Goal: Use online tool/utility: Utilize a website feature to perform a specific function

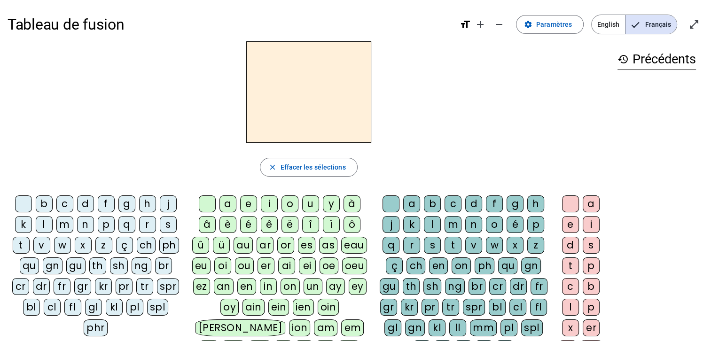
click at [30, 265] on div "qu" at bounding box center [29, 265] width 19 height 17
click at [266, 202] on div "i" at bounding box center [269, 203] width 17 height 17
click at [170, 224] on div "s" at bounding box center [168, 224] width 17 height 17
click at [86, 222] on div "n" at bounding box center [85, 224] width 17 height 17
click at [250, 203] on div "e" at bounding box center [248, 203] width 17 height 17
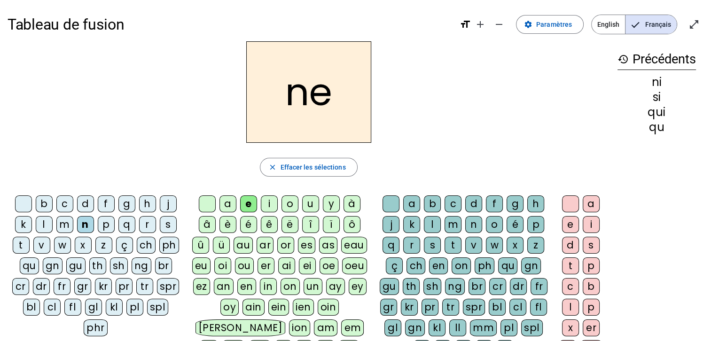
click at [167, 223] on div "s" at bounding box center [168, 224] width 17 height 17
click at [21, 247] on div "t" at bounding box center [21, 245] width 17 height 17
click at [88, 201] on div "d" at bounding box center [85, 203] width 17 height 17
click at [308, 199] on div "u" at bounding box center [310, 203] width 17 height 17
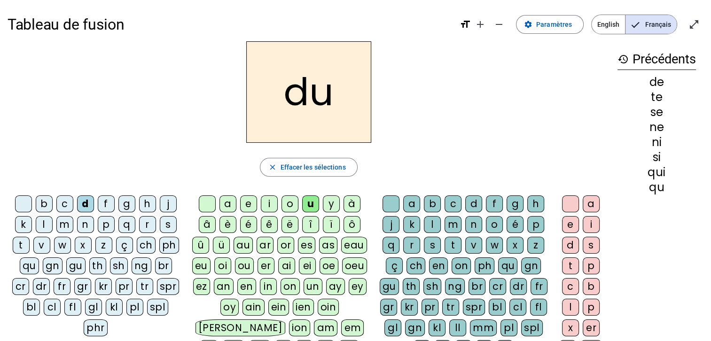
click at [173, 224] on div "s" at bounding box center [168, 224] width 17 height 17
click at [41, 222] on div "l" at bounding box center [44, 224] width 17 height 17
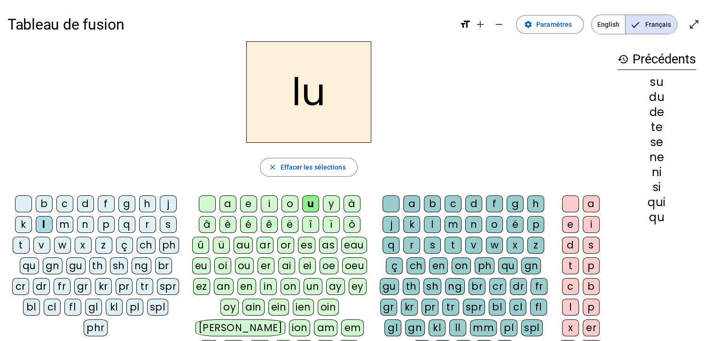
click at [23, 245] on div "t" at bounding box center [21, 245] width 17 height 17
click at [229, 205] on div "a" at bounding box center [227, 203] width 17 height 17
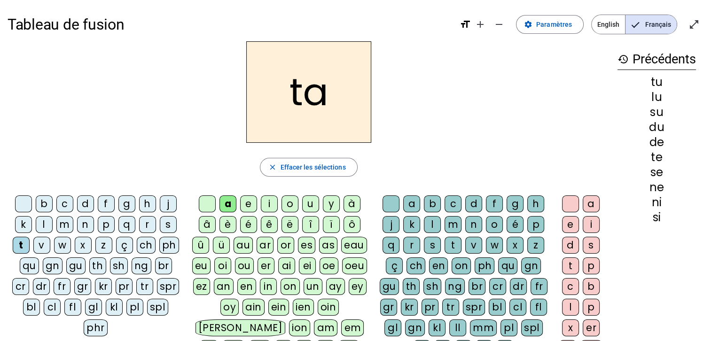
click at [167, 224] on div "s" at bounding box center [168, 224] width 17 height 17
click at [20, 242] on div "t" at bounding box center [21, 245] width 17 height 17
click at [63, 225] on div "m" at bounding box center [64, 224] width 17 height 17
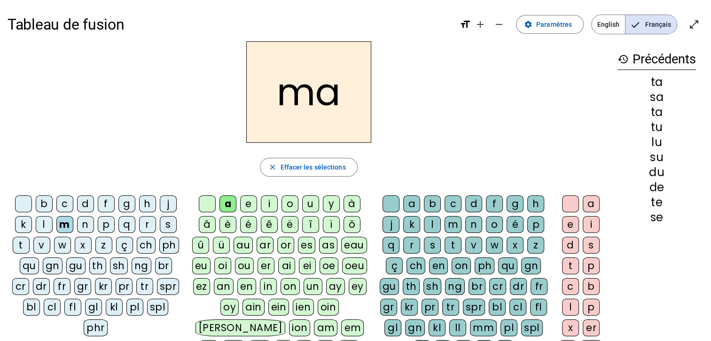
click at [252, 199] on div "e" at bounding box center [248, 203] width 17 height 17
click at [84, 202] on div "d" at bounding box center [85, 203] width 17 height 17
